Goal: Information Seeking & Learning: Stay updated

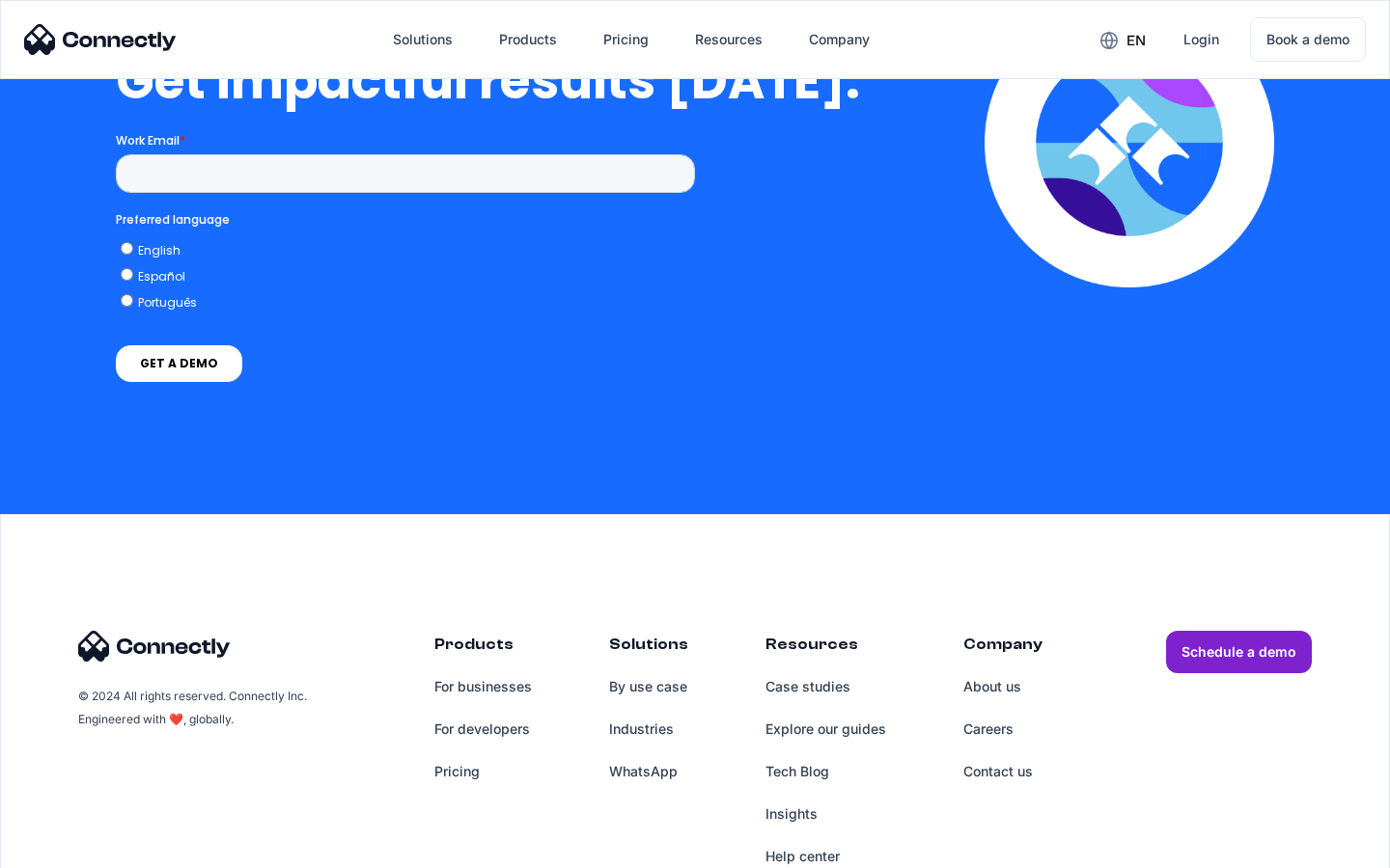
scroll to position [4240, 0]
